Goal: Task Accomplishment & Management: Manage account settings

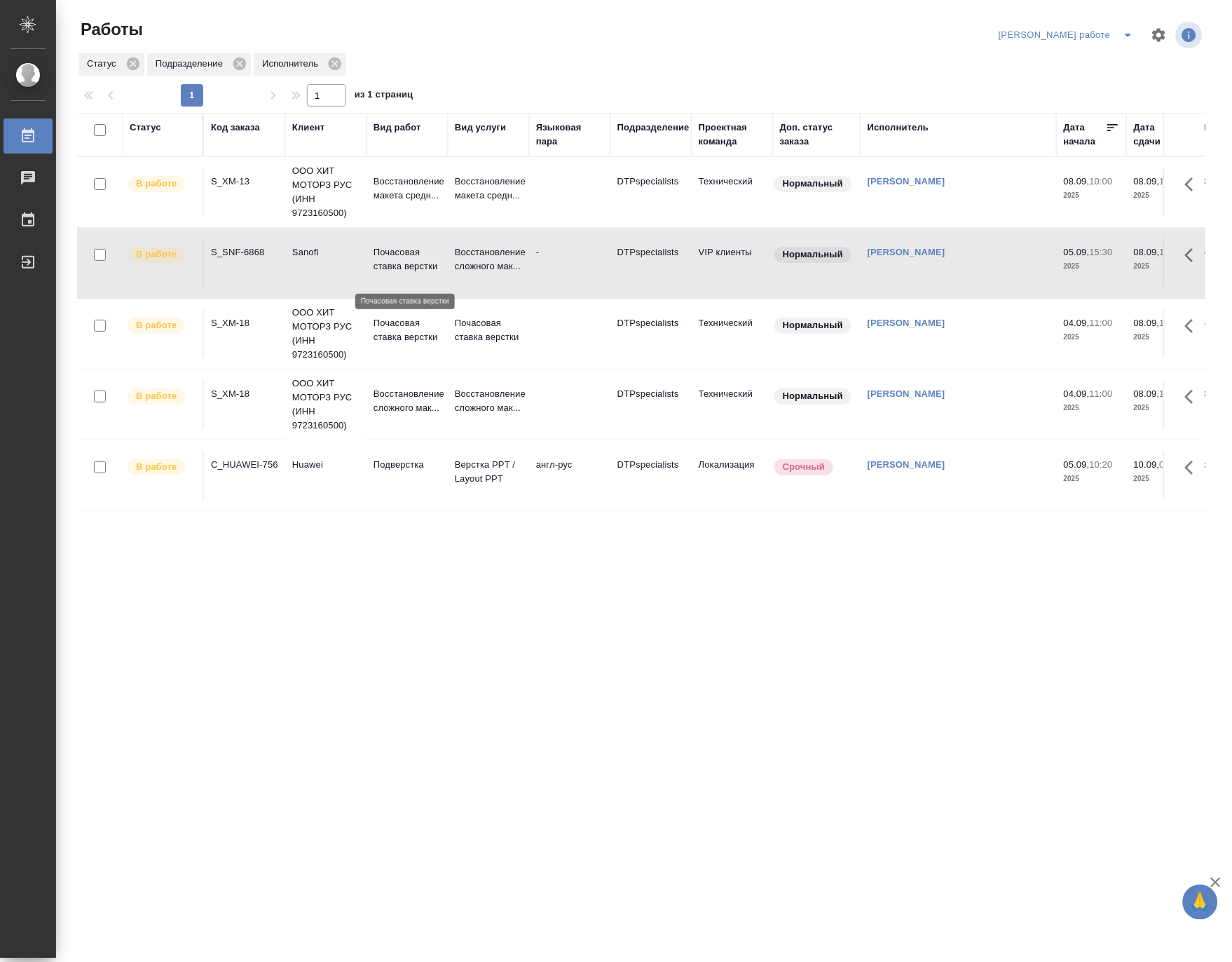
click at [390, 258] on p "Почасовая ставка верстки" at bounding box center [407, 259] width 68 height 28
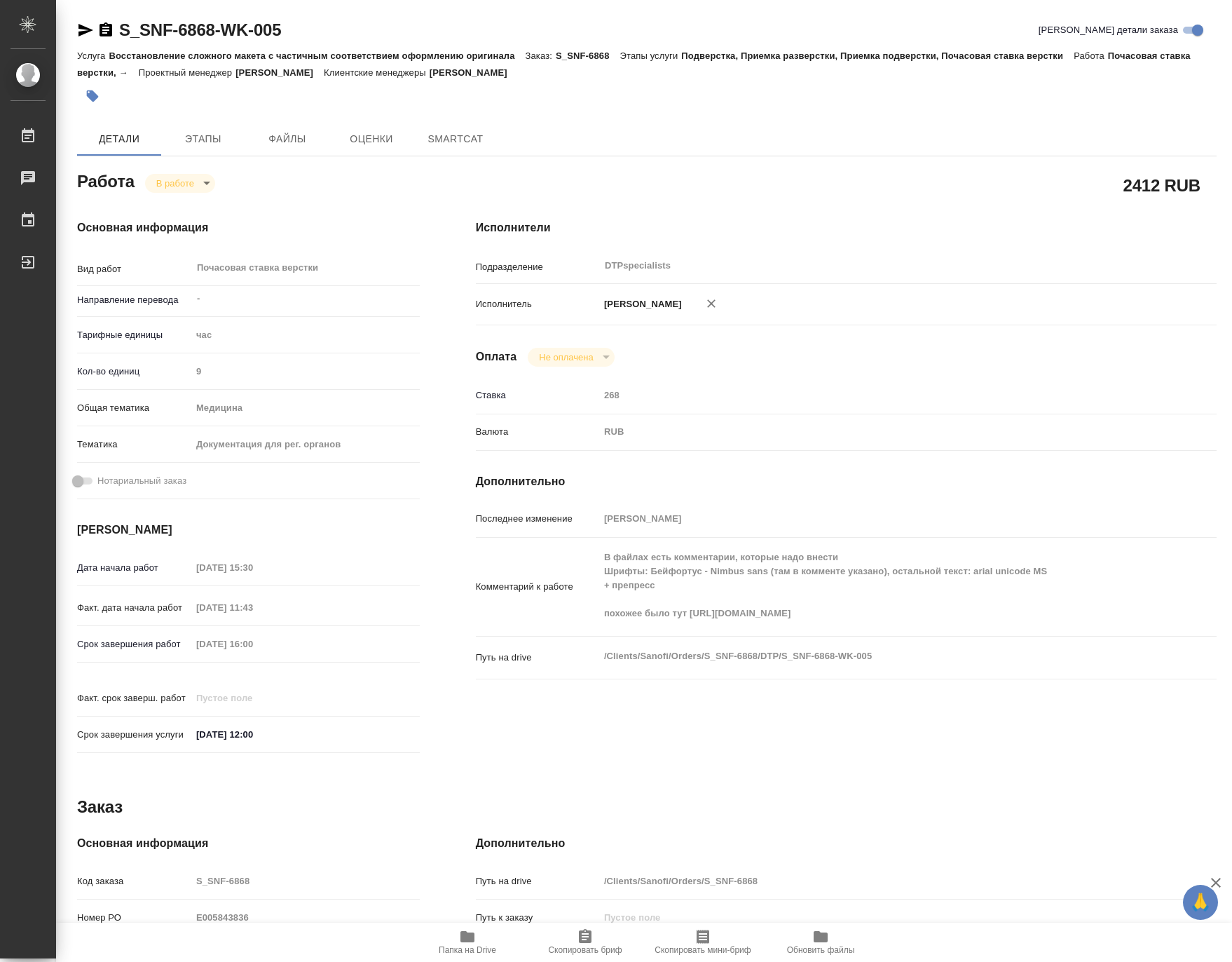
type textarea "x"
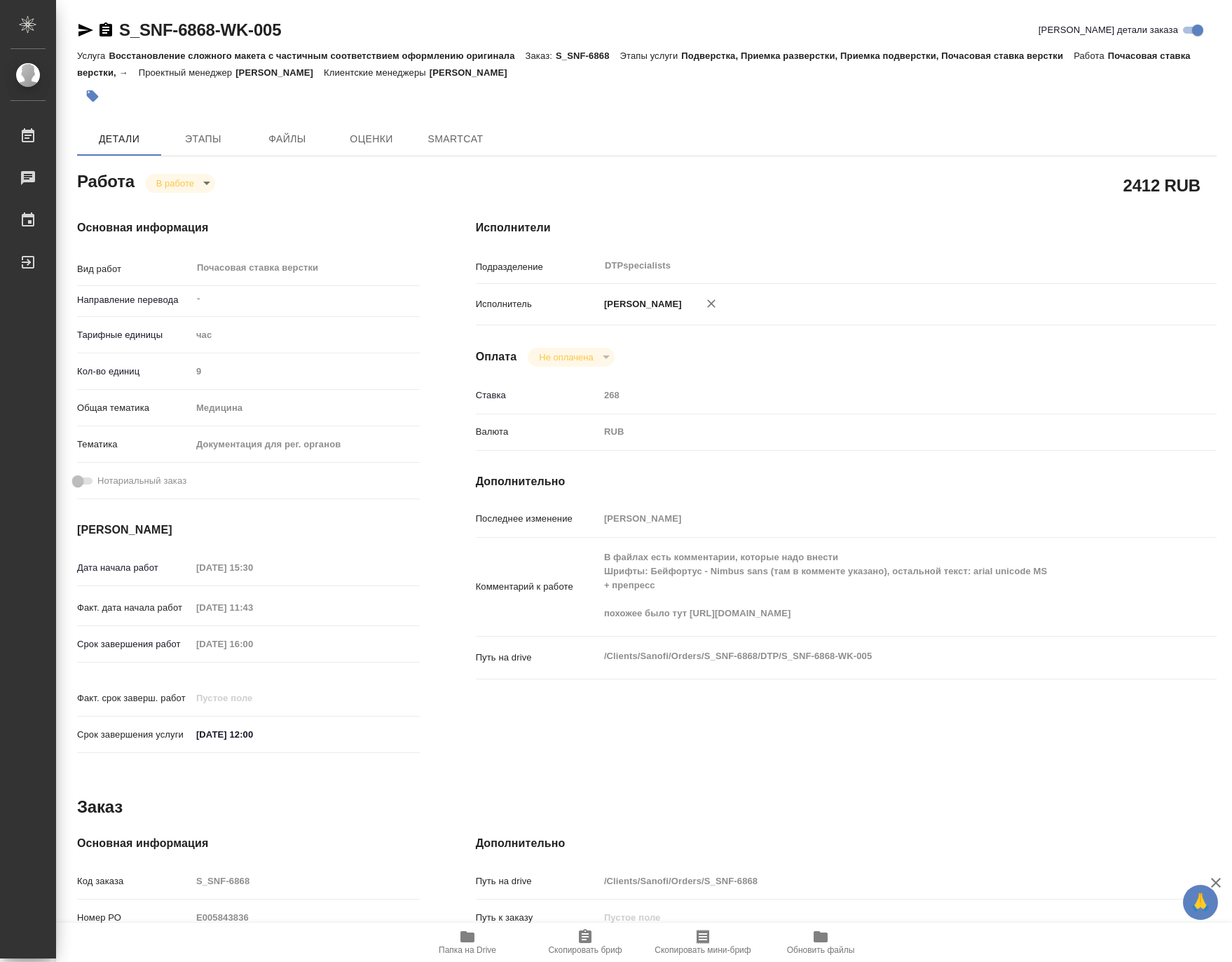
type textarea "x"
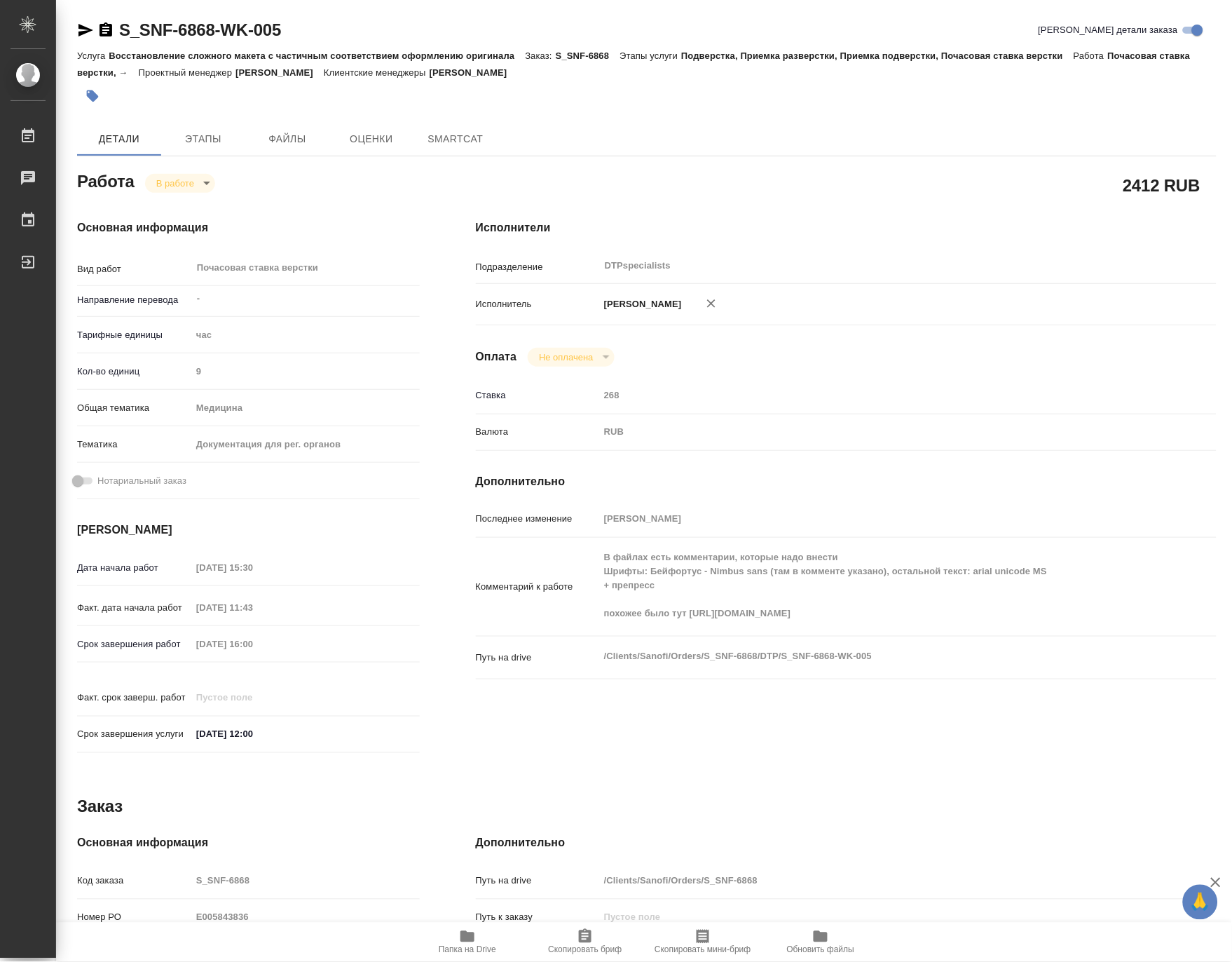
type textarea "x"
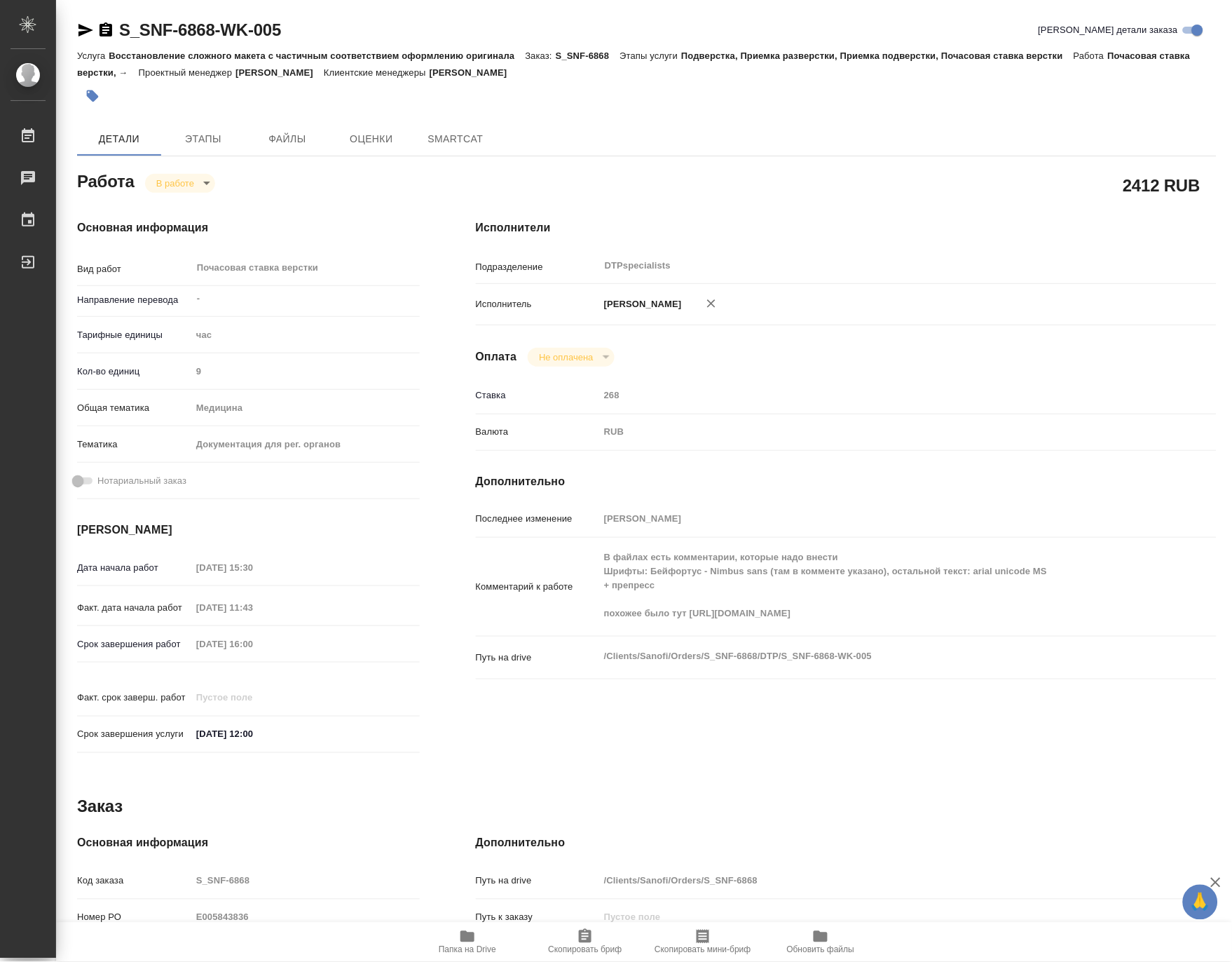
type textarea "x"
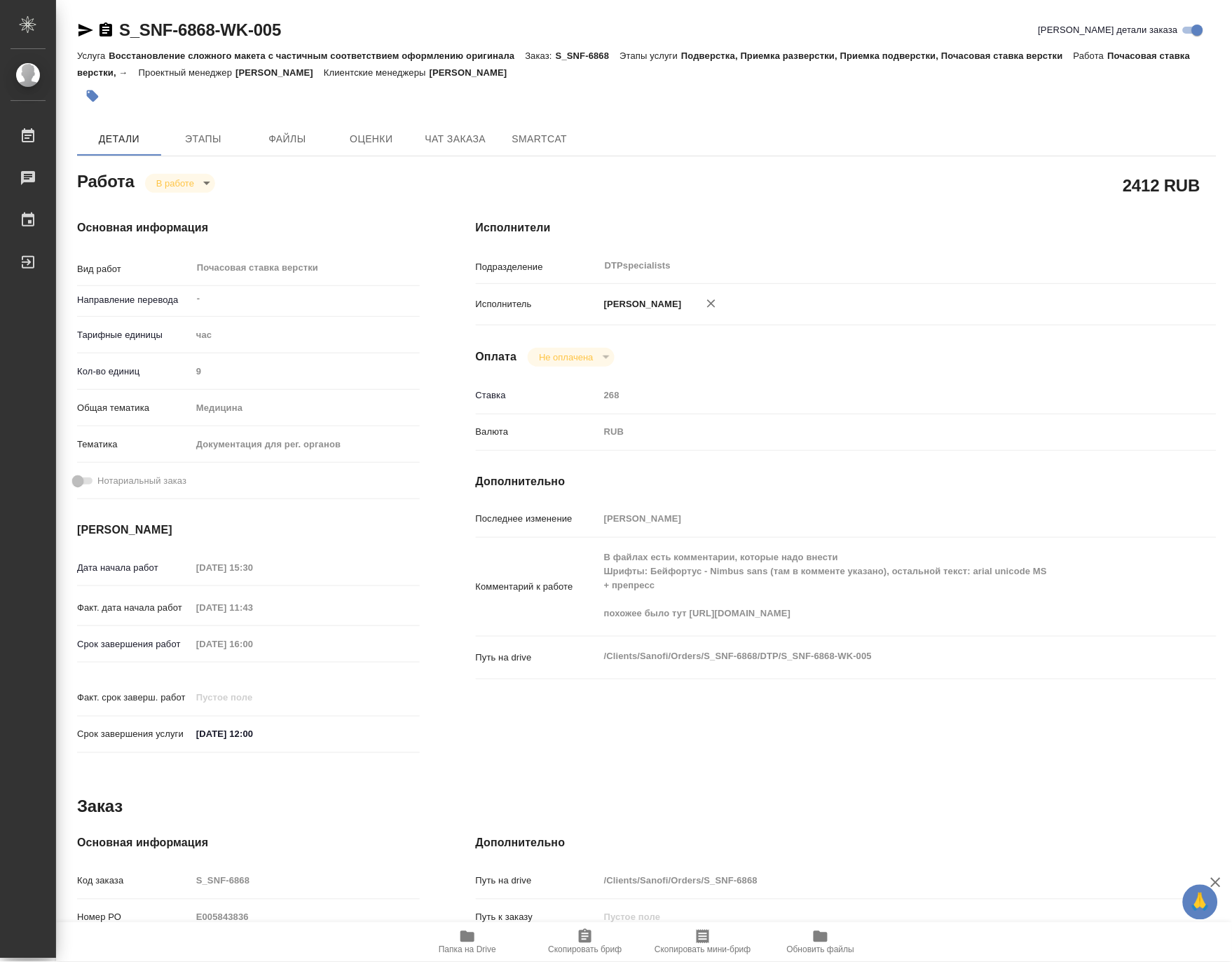
type textarea "x"
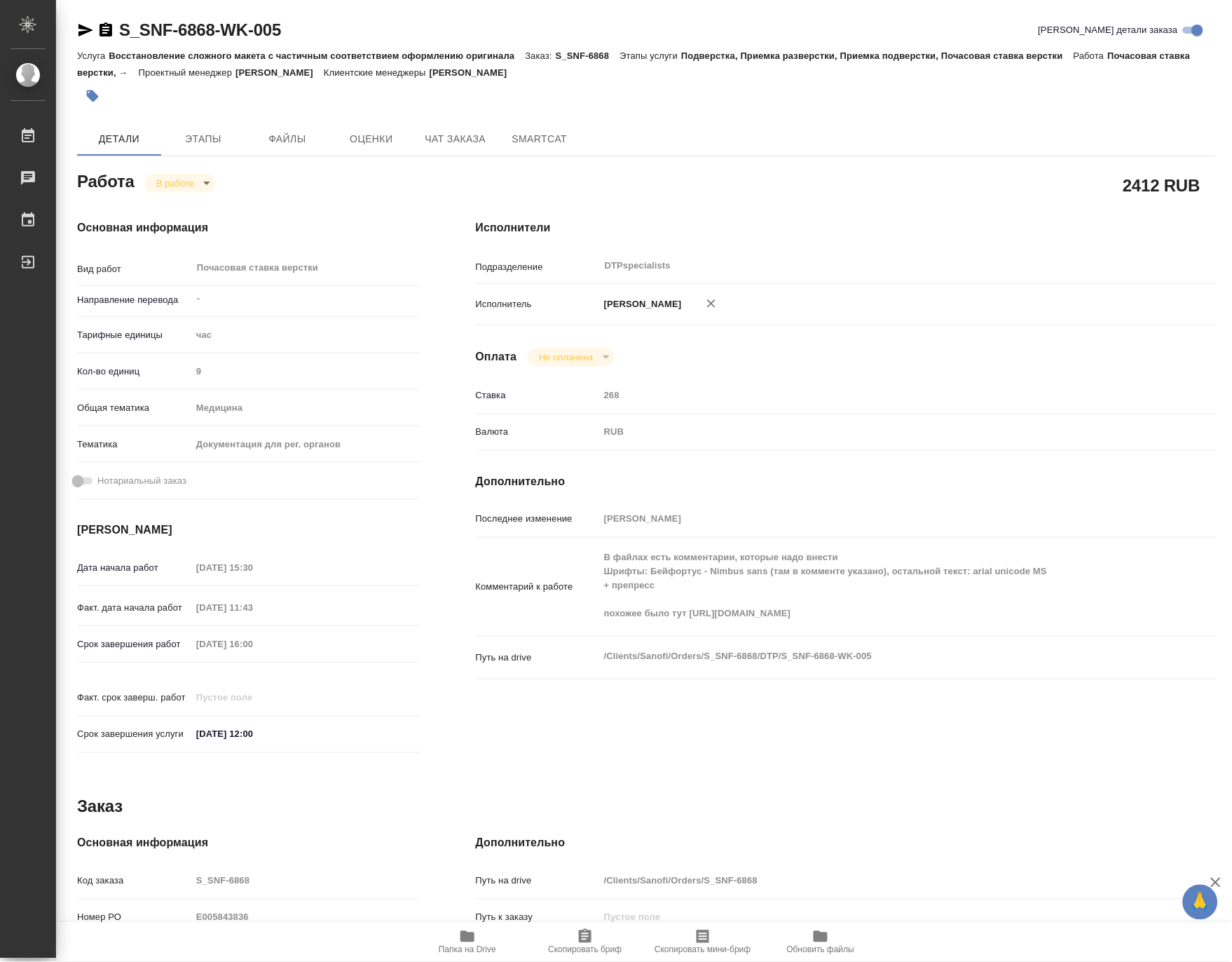
click at [474, 948] on span "Папка на Drive" at bounding box center [467, 950] width 57 height 10
type textarea "x"
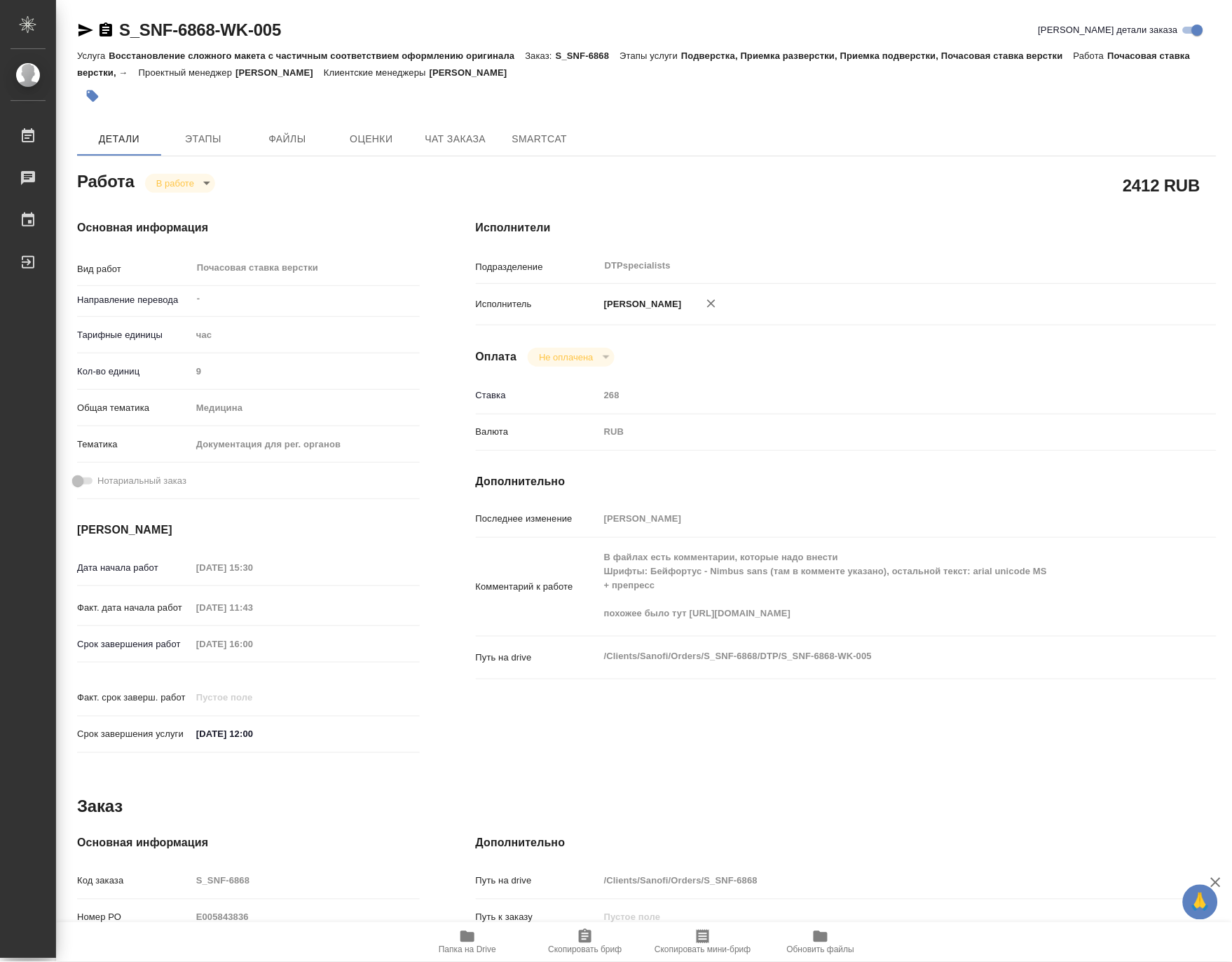
type textarea "x"
click at [162, 178] on body "🙏 .cls-1 fill:#fff; AWATERA Matveeva Maria Работы 0 Чаты График Выйти S_SNF-686…" at bounding box center [616, 481] width 1232 height 962
click at [166, 204] on button "Выполнен" at bounding box center [182, 206] width 51 height 15
type textarea "x"
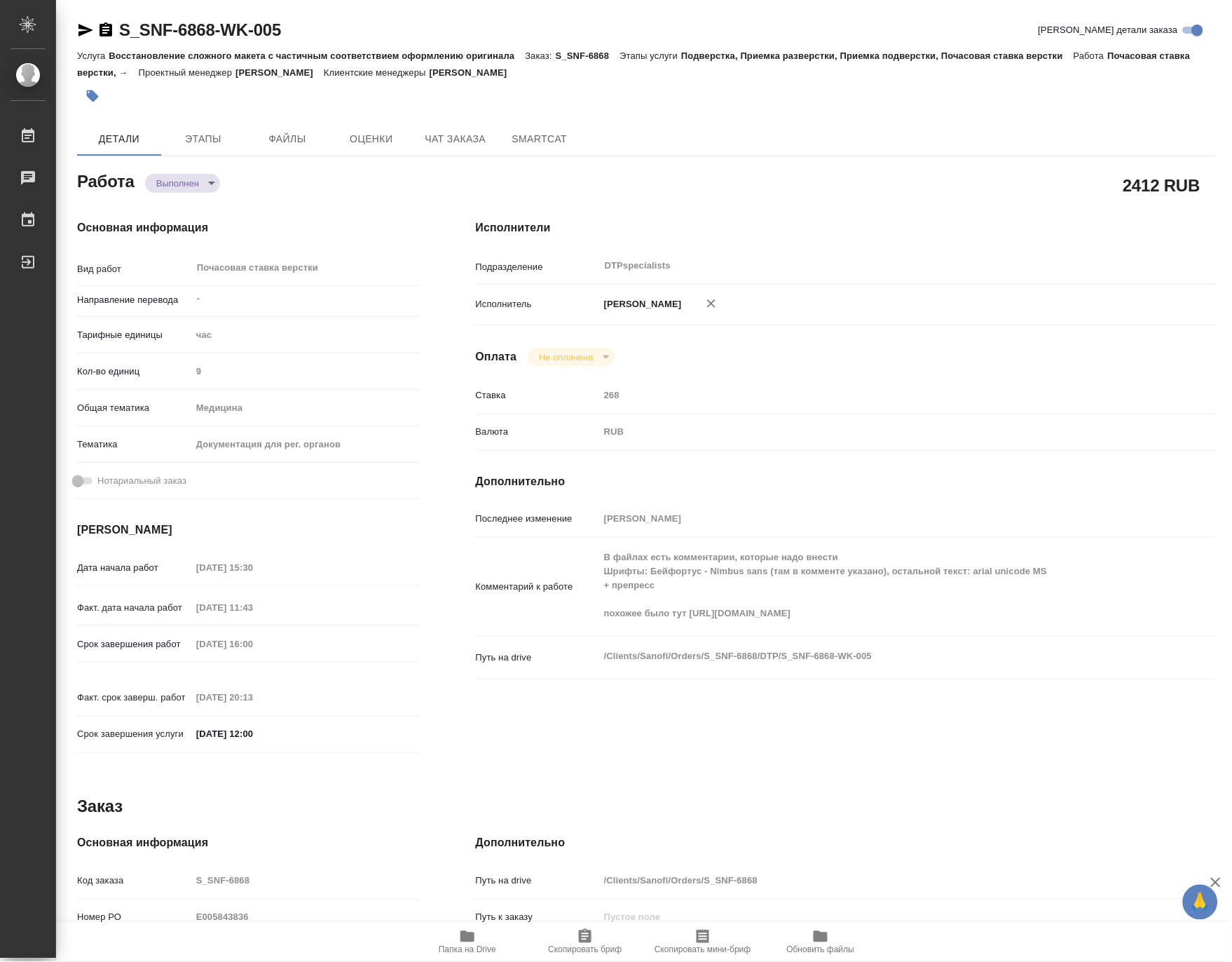
type textarea "x"
